Goal: Navigation & Orientation: Find specific page/section

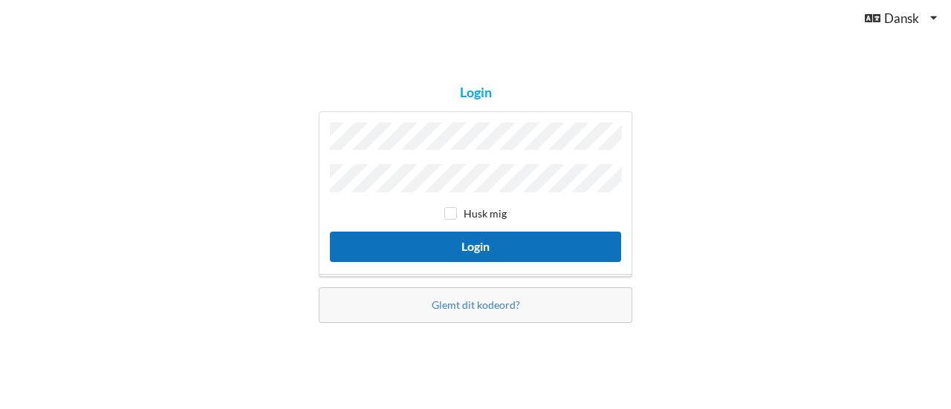
drag, startPoint x: 0, startPoint y: 0, endPoint x: 513, endPoint y: 246, distance: 569.2
click at [513, 246] on button "Login" at bounding box center [475, 247] width 291 height 30
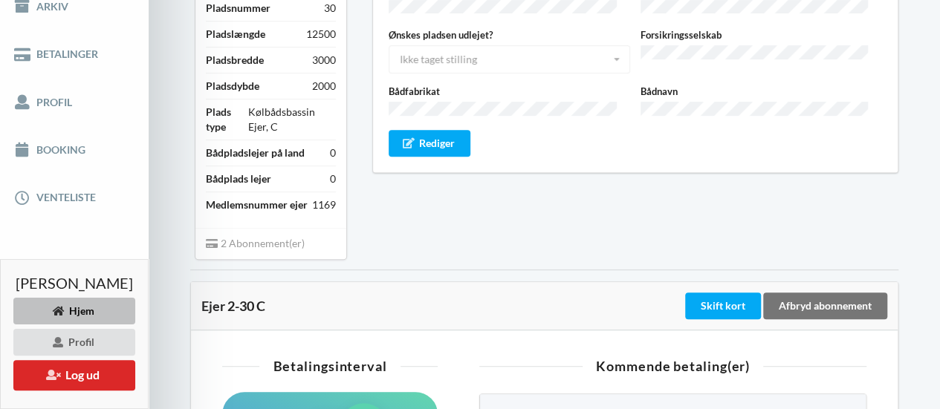
scroll to position [256, 0]
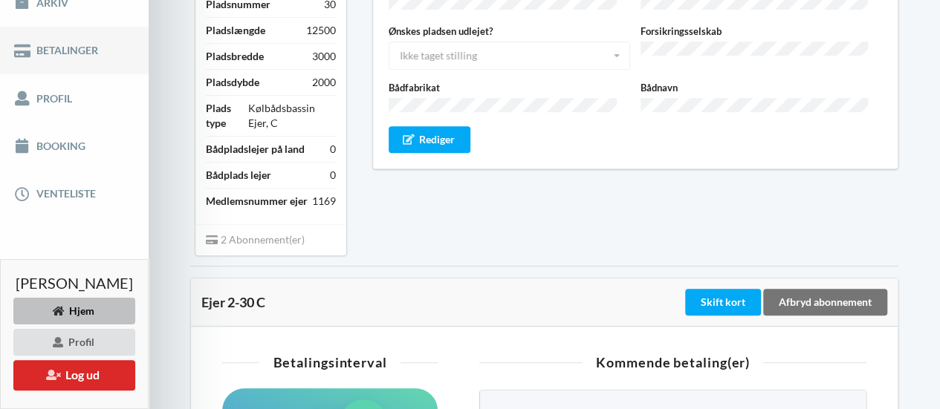
click at [101, 54] on link "Betalinger" at bounding box center [74, 51] width 149 height 48
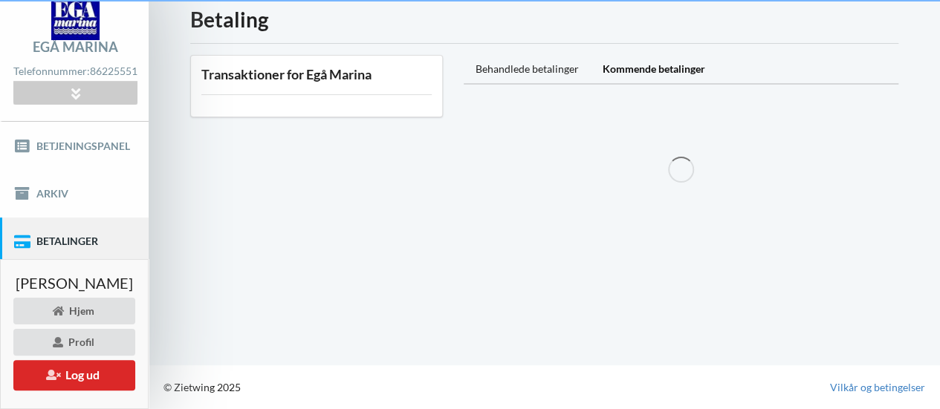
scroll to position [63, 0]
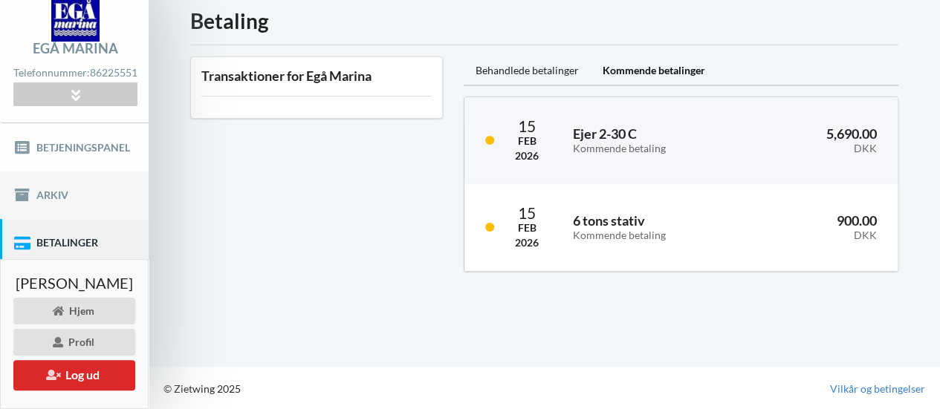
click at [106, 194] on link "Arkiv" at bounding box center [74, 196] width 149 height 48
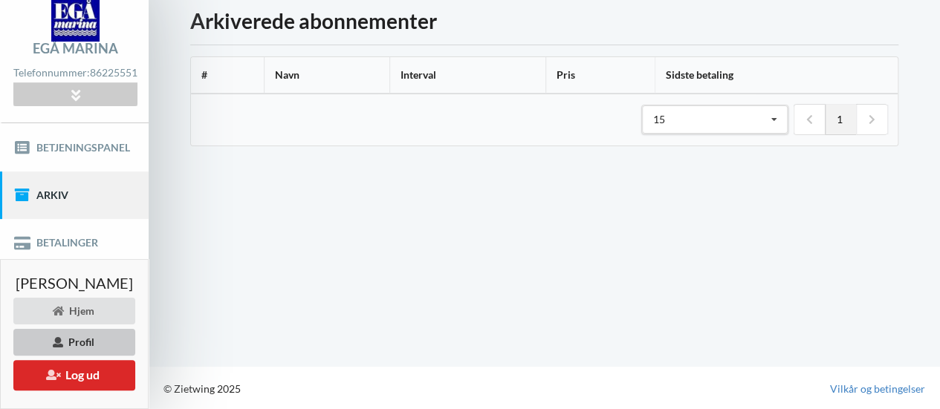
click at [135, 341] on div "Profil" at bounding box center [74, 342] width 122 height 27
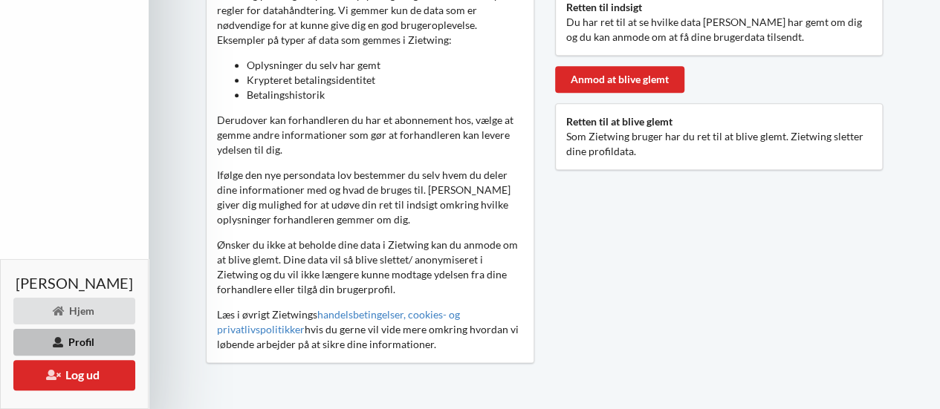
scroll to position [742, 0]
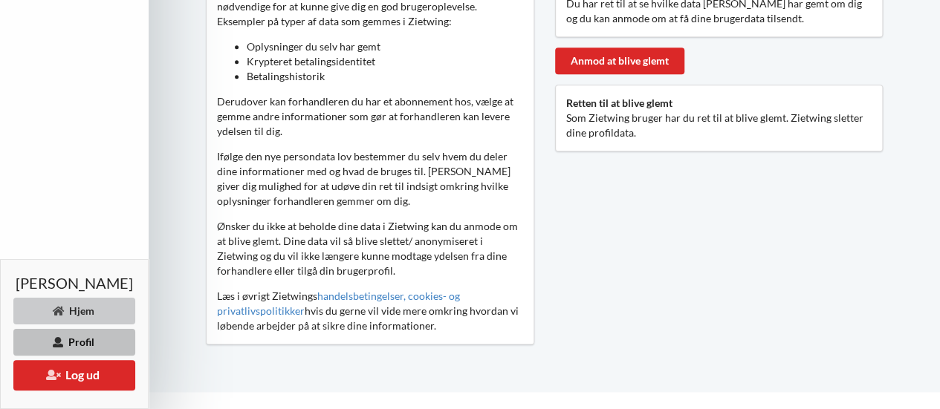
click at [46, 325] on div "Hjem" at bounding box center [74, 311] width 122 height 27
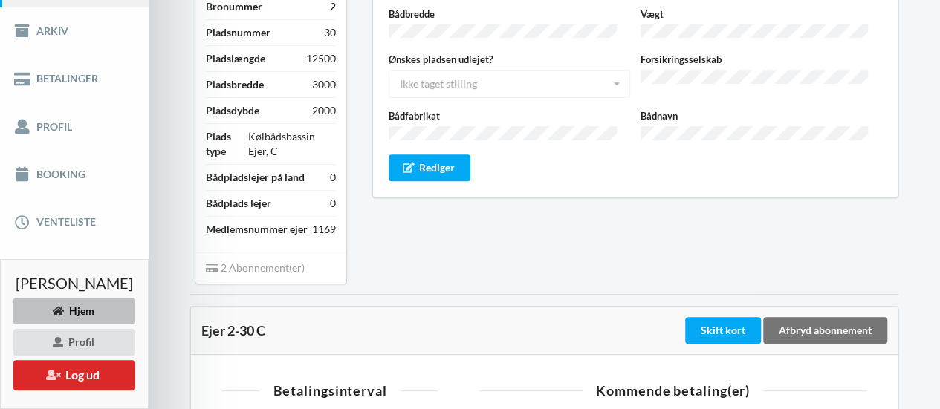
scroll to position [228, 0]
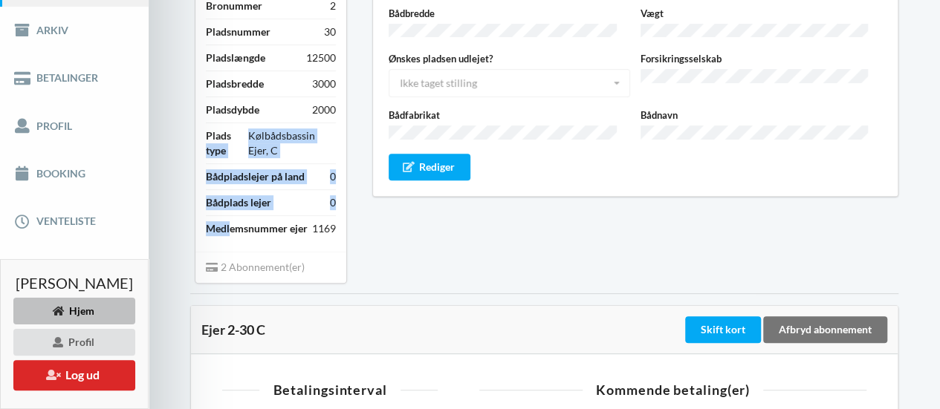
drag, startPoint x: 266, startPoint y: 232, endPoint x: 274, endPoint y: 152, distance: 79.9
click at [274, 152] on div "Bådpladsejer 1 Bronummer 2 Pladsnummer 30 Pladslængde 12500 Pladsbredde 3000 Pl…" at bounding box center [271, 104] width 130 height 274
click at [248, 152] on div "Plads type" at bounding box center [227, 144] width 42 height 30
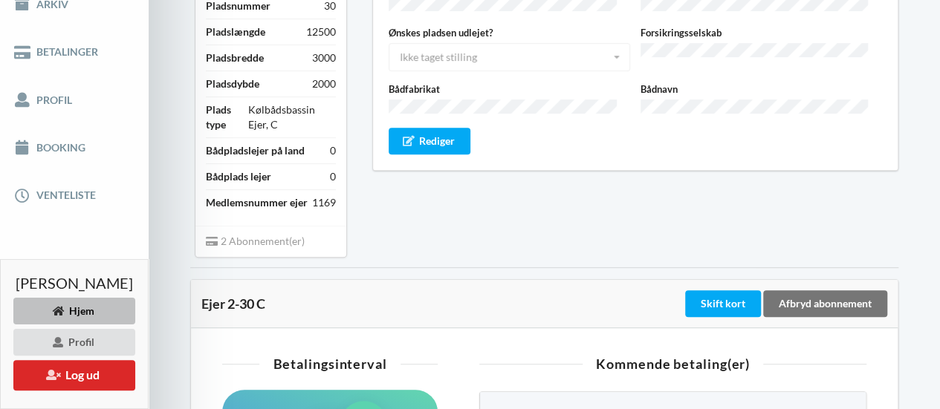
scroll to position [259, 0]
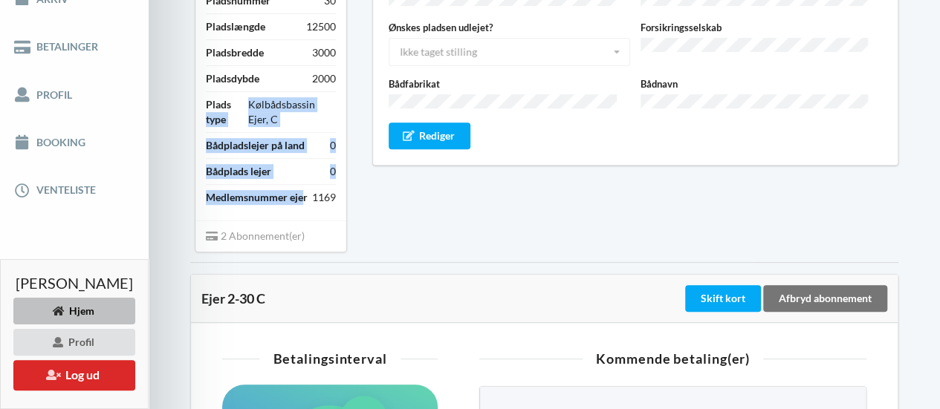
drag, startPoint x: 256, startPoint y: 232, endPoint x: 244, endPoint y: 126, distance: 106.8
click at [244, 126] on div "Bådpladsejer 1 Bronummer 2 Pladsnummer 30 Pladslængde 12500 Pladsbredde 3000 Pl…" at bounding box center [271, 73] width 130 height 274
click at [244, 126] on div "Plads type" at bounding box center [227, 112] width 42 height 30
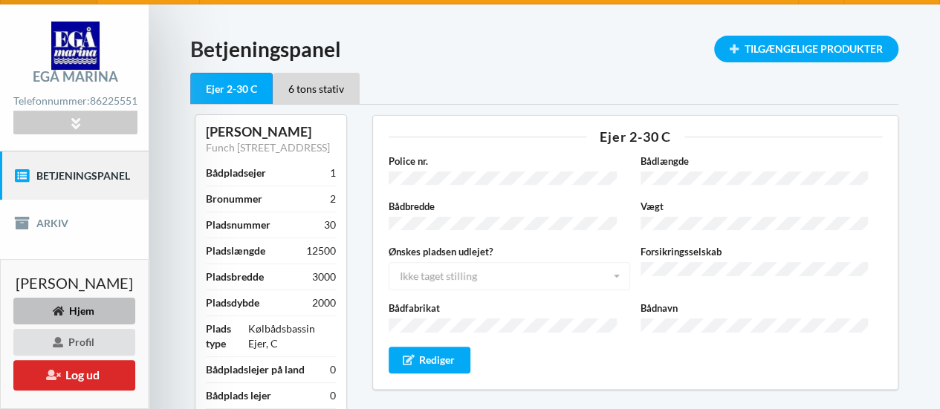
scroll to position [36, 0]
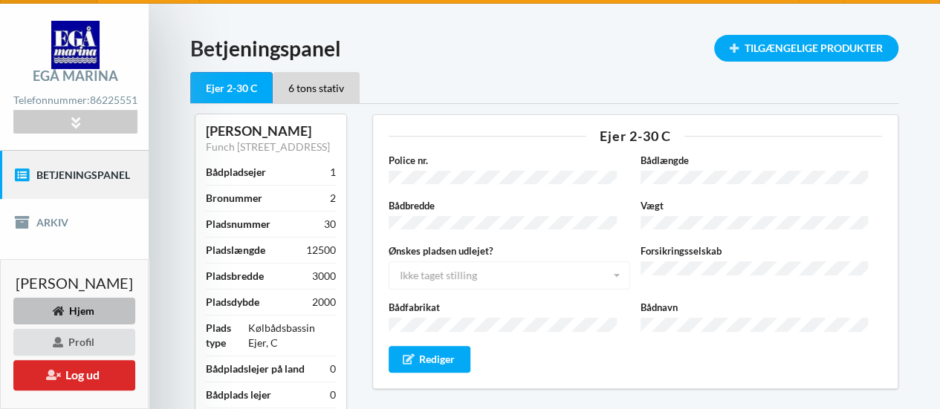
click at [413, 163] on div "Police nr. Bådlængde Bådbredde Vægt Ønskes pladsen udlejet? Ikke taget stilling…" at bounding box center [635, 263] width 493 height 220
click at [413, 163] on div "Police nr." at bounding box center [509, 170] width 252 height 35
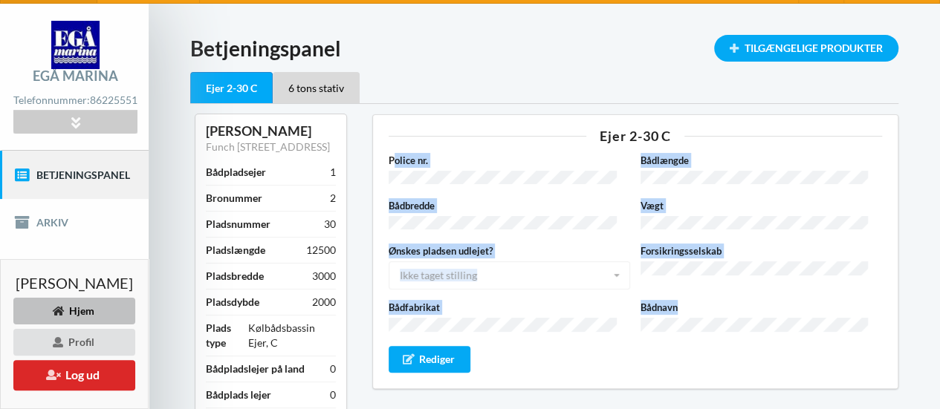
drag, startPoint x: 422, startPoint y: 161, endPoint x: 708, endPoint y: 311, distance: 323.0
click at [708, 311] on div "Police nr. Bådlængde Bådbredde Vægt Ønskes pladsen udlejet? Ikke taget stilling…" at bounding box center [635, 263] width 493 height 220
click at [708, 311] on div "Bådnavn" at bounding box center [761, 317] width 252 height 35
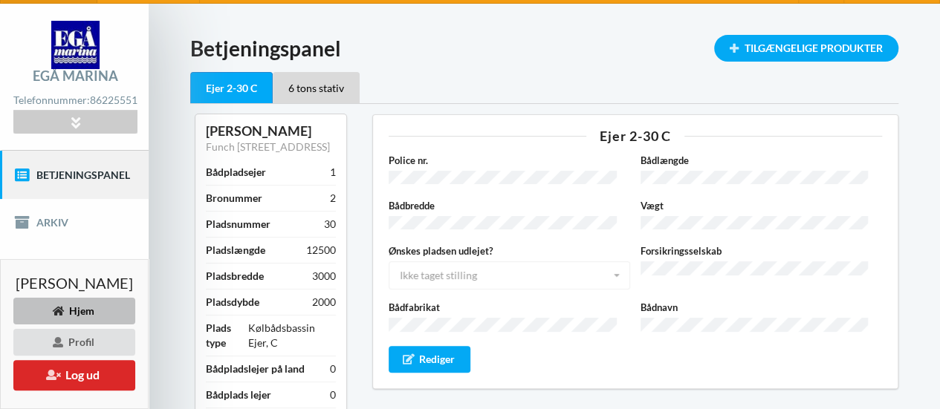
click at [423, 154] on div "Police nr. Bådlængde Bådbredde Vægt Ønskes pladsen udlejet? Ikke taget stilling…" at bounding box center [635, 263] width 493 height 220
click at [423, 154] on label "Police nr." at bounding box center [509, 160] width 241 height 15
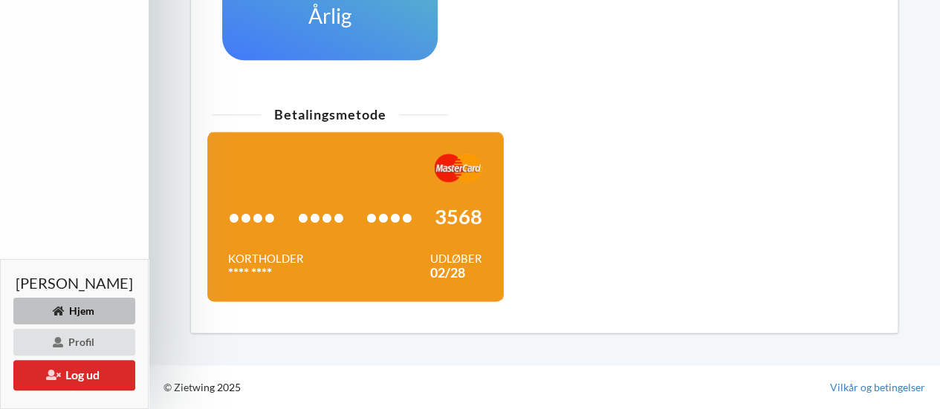
scroll to position [0, 0]
